Goal: Entertainment & Leisure: Consume media (video, audio)

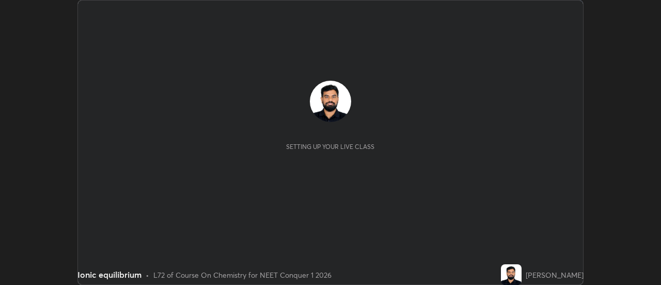
scroll to position [285, 661]
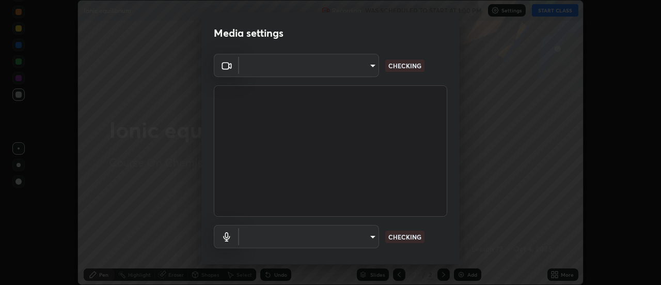
type input "7146dcbbdcde5fe3b2aae6e474f3993d16773ae1ef1a3c535206ea0346673fab"
type input "default"
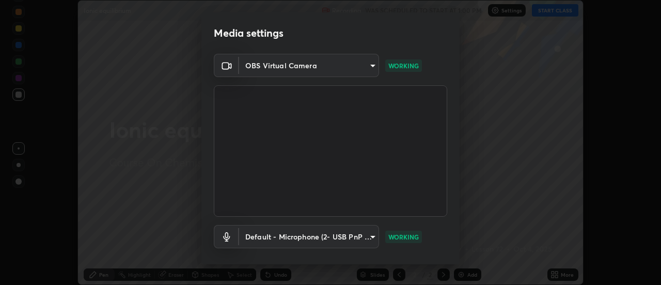
scroll to position [54, 0]
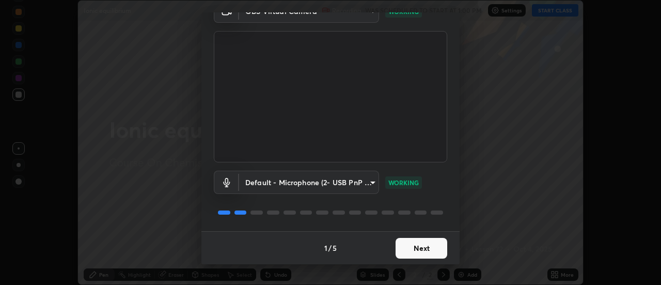
click at [418, 255] on button "Next" at bounding box center [422, 248] width 52 height 21
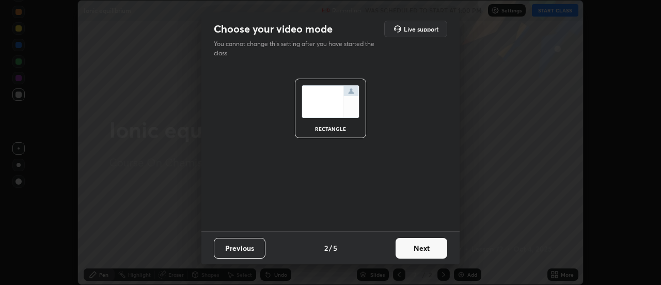
click at [424, 248] on button "Next" at bounding box center [422, 248] width 52 height 21
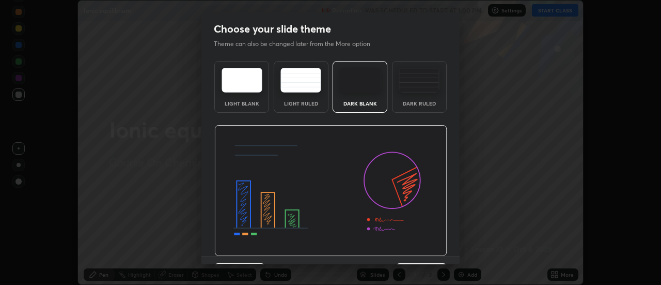
click at [423, 103] on div "Dark Ruled" at bounding box center [419, 103] width 41 height 5
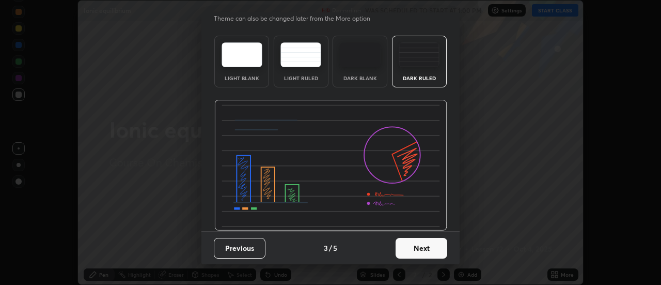
click at [424, 250] on button "Next" at bounding box center [422, 248] width 52 height 21
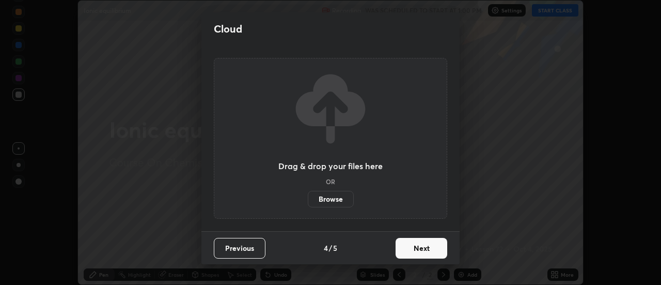
scroll to position [0, 0]
click at [425, 251] on button "Next" at bounding box center [422, 248] width 52 height 21
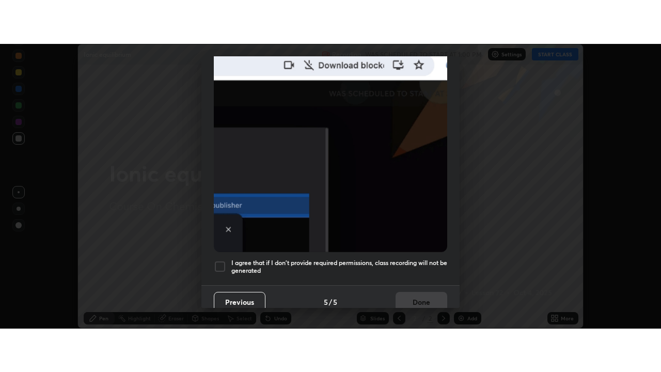
scroll to position [265, 0]
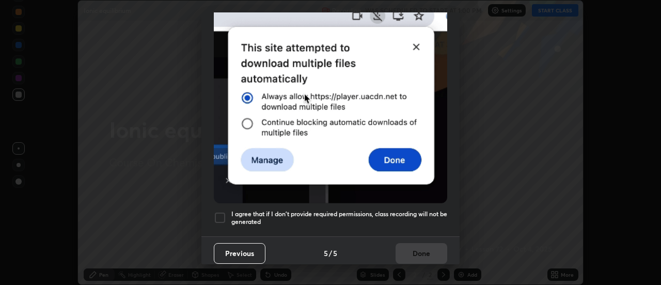
click at [413, 214] on h5 "I agree that if I don't provide required permissions, class recording will not …" at bounding box center [339, 218] width 216 height 16
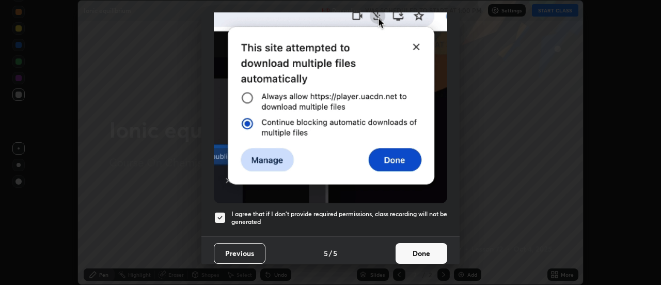
click at [403, 248] on button "Done" at bounding box center [422, 253] width 52 height 21
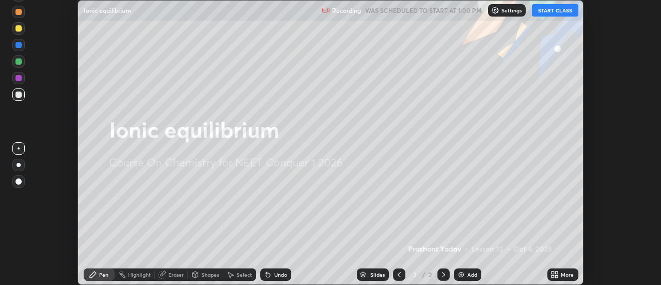
click at [568, 14] on button "START CLASS" at bounding box center [555, 10] width 46 height 12
click at [558, 273] on icon at bounding box center [557, 272] width 3 height 3
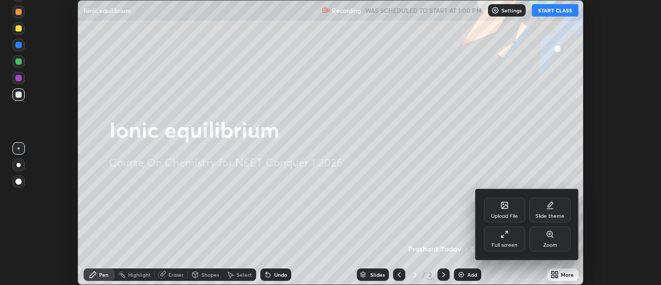
click at [515, 245] on div "Full screen" at bounding box center [505, 244] width 26 height 5
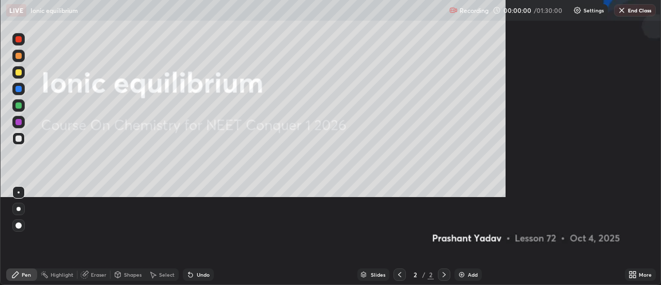
scroll to position [372, 661]
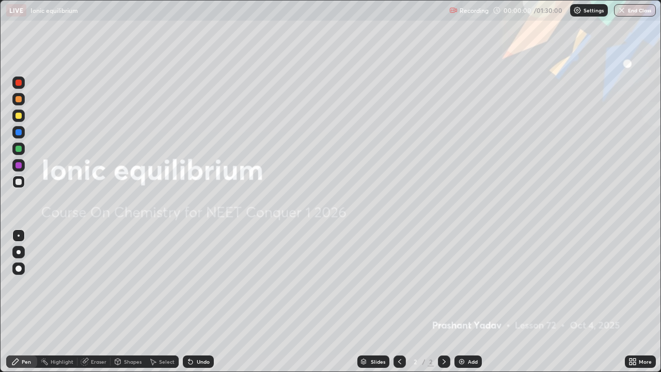
click at [466, 284] on div "Add" at bounding box center [468, 361] width 27 height 12
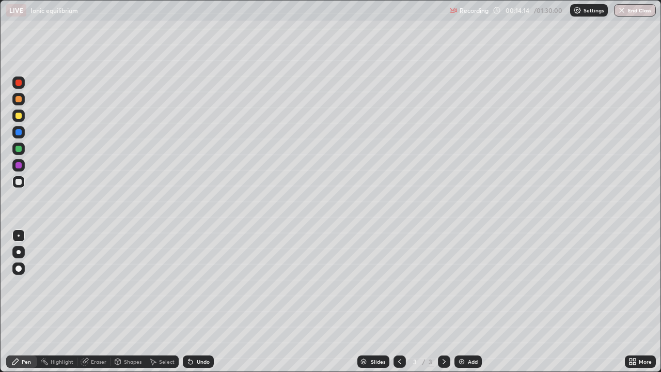
click at [463, 284] on img at bounding box center [462, 361] width 8 height 8
click at [468, 284] on div "Add" at bounding box center [473, 361] width 10 height 5
click at [203, 284] on div "Undo" at bounding box center [203, 361] width 13 height 5
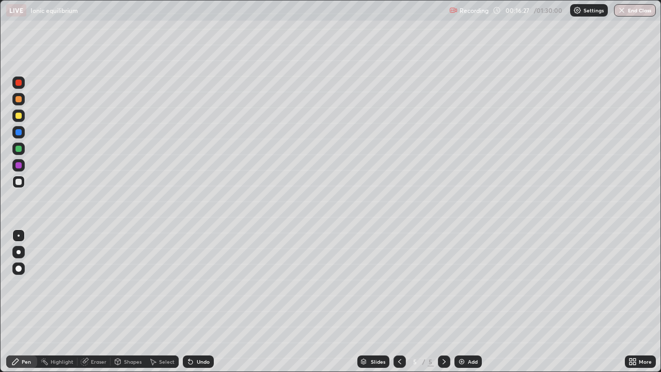
click at [200, 284] on div "Undo" at bounding box center [203, 361] width 13 height 5
click at [468, 284] on div "Add" at bounding box center [468, 361] width 27 height 12
click at [470, 284] on div "Add" at bounding box center [473, 361] width 10 height 5
click at [400, 284] on icon at bounding box center [400, 361] width 8 height 8
click at [442, 284] on div at bounding box center [444, 361] width 12 height 21
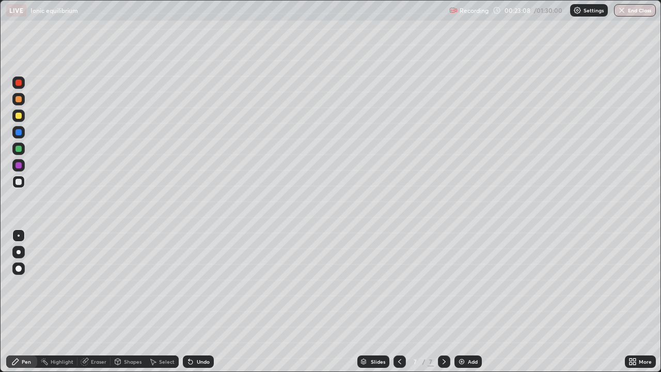
click at [206, 284] on div "Undo" at bounding box center [203, 361] width 13 height 5
click at [198, 284] on div "Undo" at bounding box center [198, 361] width 31 height 12
click at [200, 284] on div "Undo" at bounding box center [198, 361] width 31 height 12
click at [204, 284] on div "Undo" at bounding box center [203, 361] width 13 height 5
click at [466, 284] on div "Add" at bounding box center [468, 361] width 27 height 12
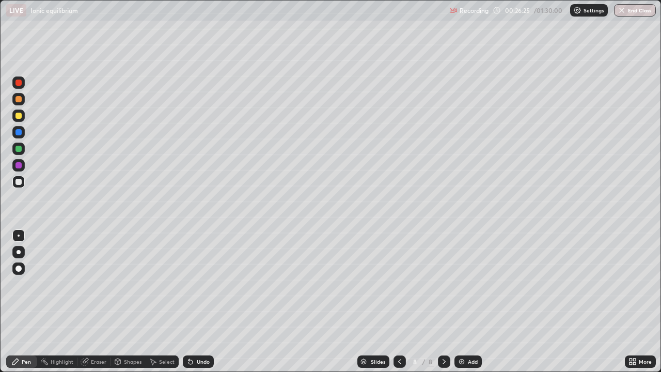
click at [194, 284] on div "Undo" at bounding box center [198, 361] width 31 height 12
click at [198, 284] on div "Undo" at bounding box center [203, 361] width 13 height 5
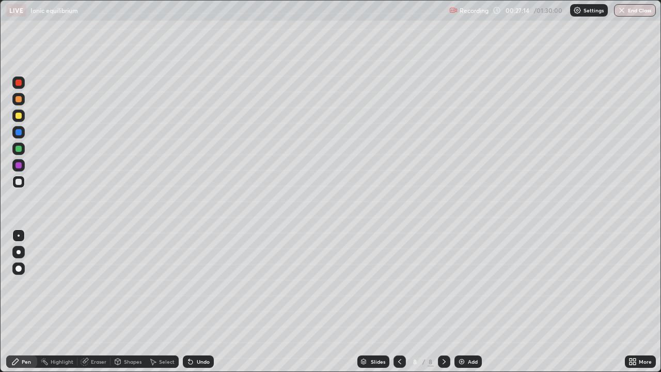
click at [198, 284] on div "Undo" at bounding box center [203, 361] width 13 height 5
click at [198, 284] on div "Undo" at bounding box center [198, 361] width 31 height 12
click at [462, 284] on img at bounding box center [462, 361] width 8 height 8
click at [92, 284] on div "Eraser" at bounding box center [93, 361] width 33 height 12
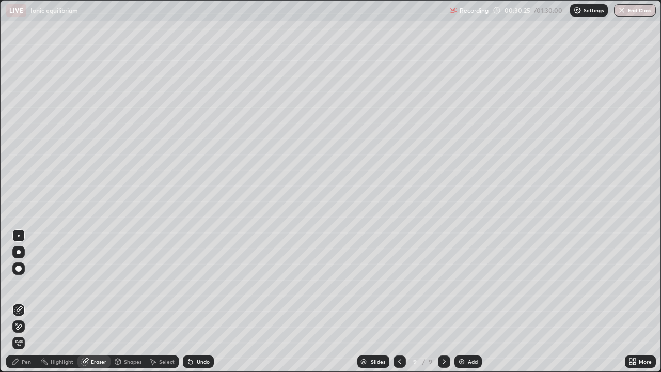
click at [27, 284] on div "Pen" at bounding box center [26, 361] width 9 height 5
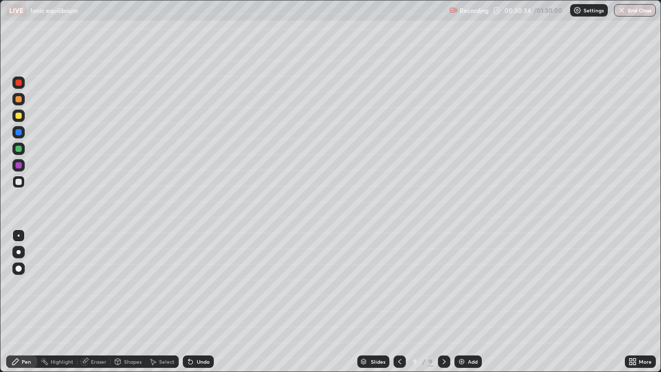
click at [98, 284] on div "Eraser" at bounding box center [98, 361] width 15 height 5
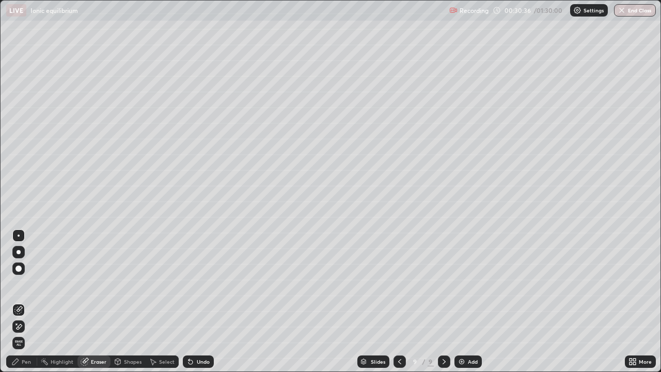
click at [24, 284] on div "Pen" at bounding box center [26, 361] width 9 height 5
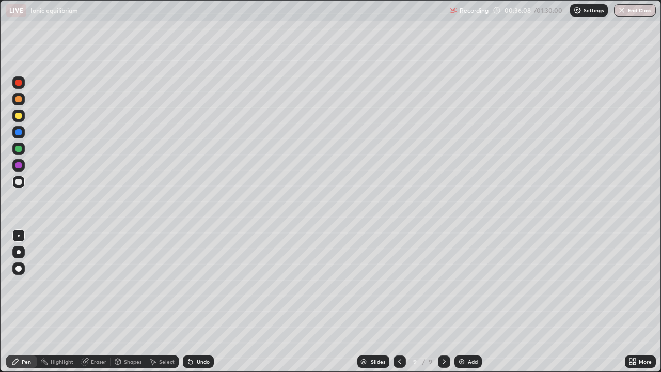
click at [468, 284] on div "Add" at bounding box center [473, 361] width 10 height 5
click at [462, 284] on img at bounding box center [462, 361] width 8 height 8
click at [465, 284] on div "Add" at bounding box center [468, 361] width 27 height 12
click at [197, 284] on div "Undo" at bounding box center [203, 361] width 13 height 5
click at [197, 284] on div "Undo" at bounding box center [198, 361] width 31 height 12
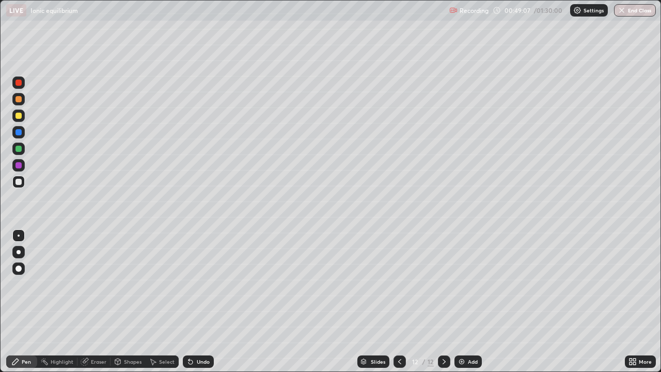
click at [94, 284] on div "Eraser" at bounding box center [98, 361] width 15 height 5
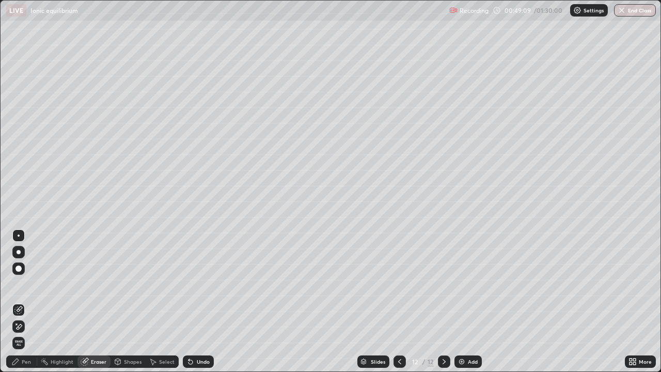
click at [27, 284] on div "Pen" at bounding box center [26, 361] width 9 height 5
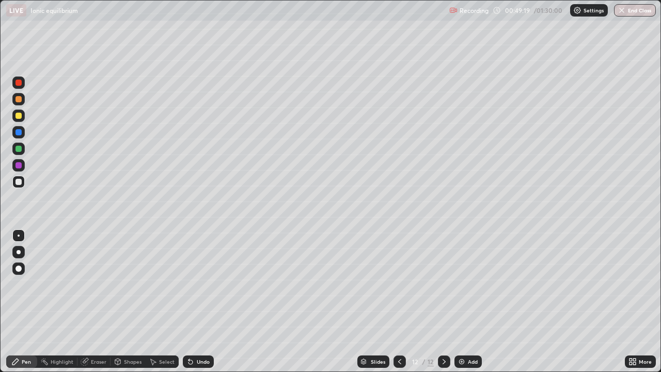
click at [97, 284] on div "Eraser" at bounding box center [98, 361] width 15 height 5
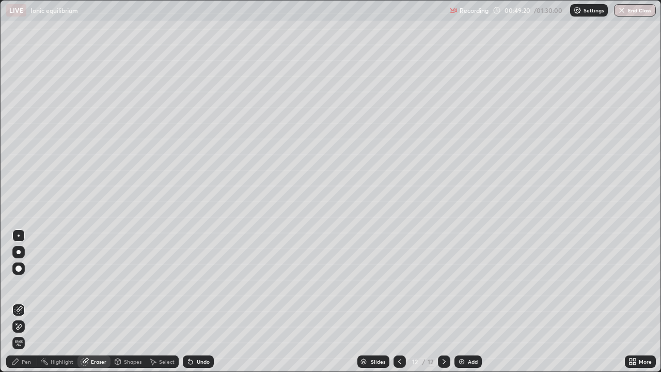
click at [24, 284] on div "Pen" at bounding box center [21, 361] width 31 height 12
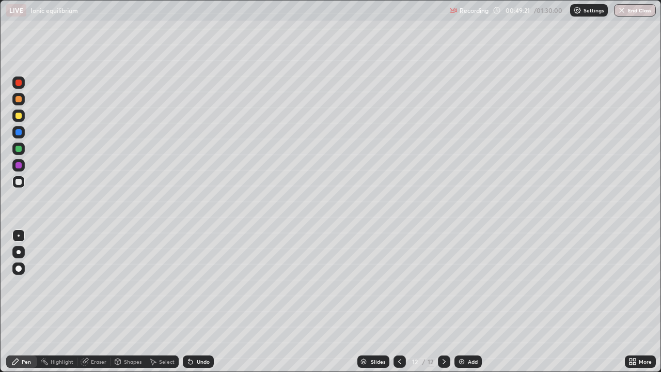
click at [20, 98] on div at bounding box center [18, 99] width 6 height 6
click at [468, 284] on div "Add" at bounding box center [473, 361] width 10 height 5
click at [472, 284] on div "Add" at bounding box center [473, 361] width 10 height 5
click at [466, 284] on div "Add" at bounding box center [468, 361] width 27 height 12
click at [97, 284] on div "Eraser" at bounding box center [98, 361] width 15 height 5
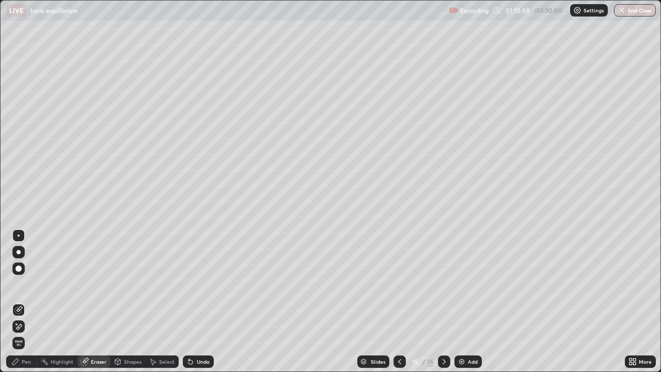
click at [21, 284] on div "Pen" at bounding box center [21, 361] width 31 height 12
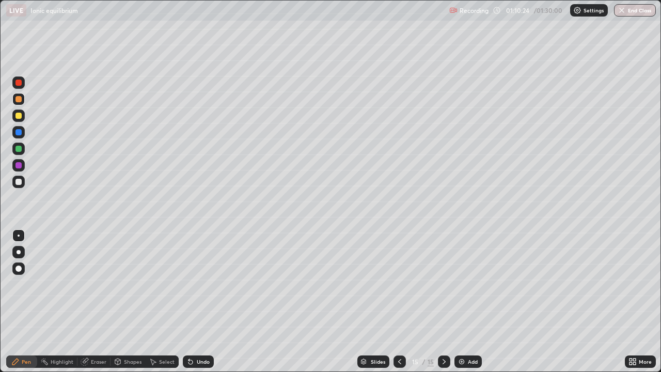
click at [464, 284] on img at bounding box center [462, 361] width 8 height 8
click at [398, 284] on icon at bounding box center [400, 361] width 8 height 8
click at [442, 284] on icon at bounding box center [444, 361] width 8 height 8
click at [398, 284] on icon at bounding box center [400, 361] width 8 height 8
click at [443, 284] on icon at bounding box center [444, 361] width 8 height 8
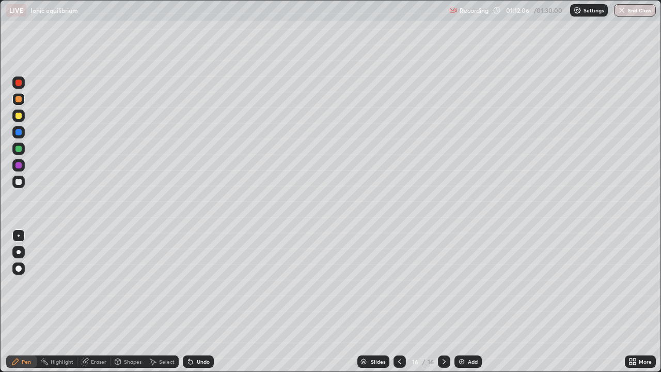
click at [399, 284] on icon at bounding box center [400, 361] width 8 height 8
click at [449, 284] on div at bounding box center [444, 361] width 12 height 12
click at [399, 284] on div at bounding box center [400, 361] width 12 height 12
click at [444, 284] on div at bounding box center [444, 361] width 12 height 12
click at [101, 284] on div "Eraser" at bounding box center [98, 361] width 15 height 5
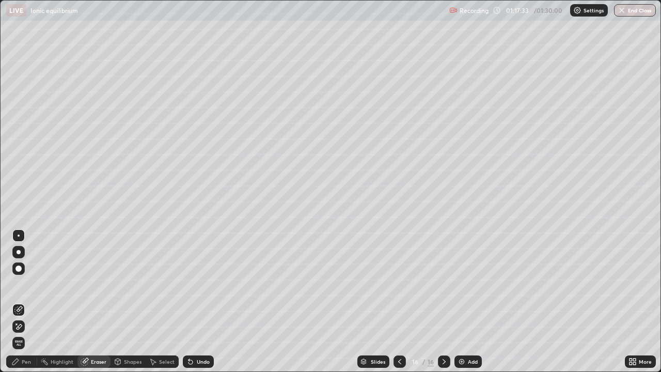
click at [618, 14] on img "button" at bounding box center [622, 10] width 8 height 8
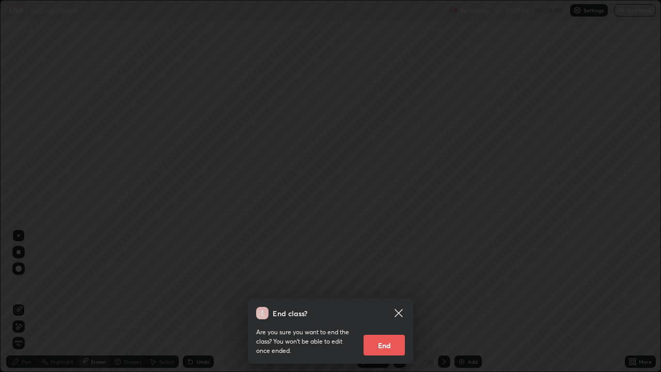
click at [386, 284] on button "End" at bounding box center [384, 345] width 41 height 21
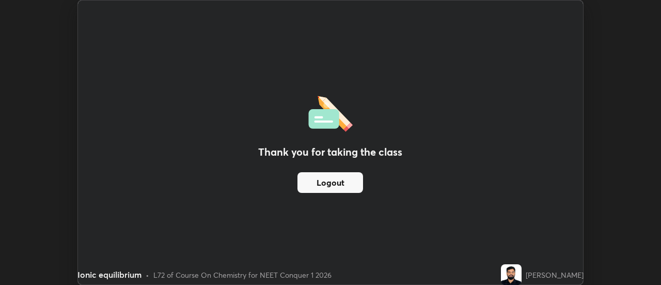
scroll to position [51369, 50992]
click at [351, 183] on button "Logout" at bounding box center [331, 182] width 66 height 21
click at [308, 183] on button "Logout" at bounding box center [331, 182] width 66 height 21
click at [515, 275] on img at bounding box center [511, 274] width 21 height 21
